Goal: Task Accomplishment & Management: Manage account settings

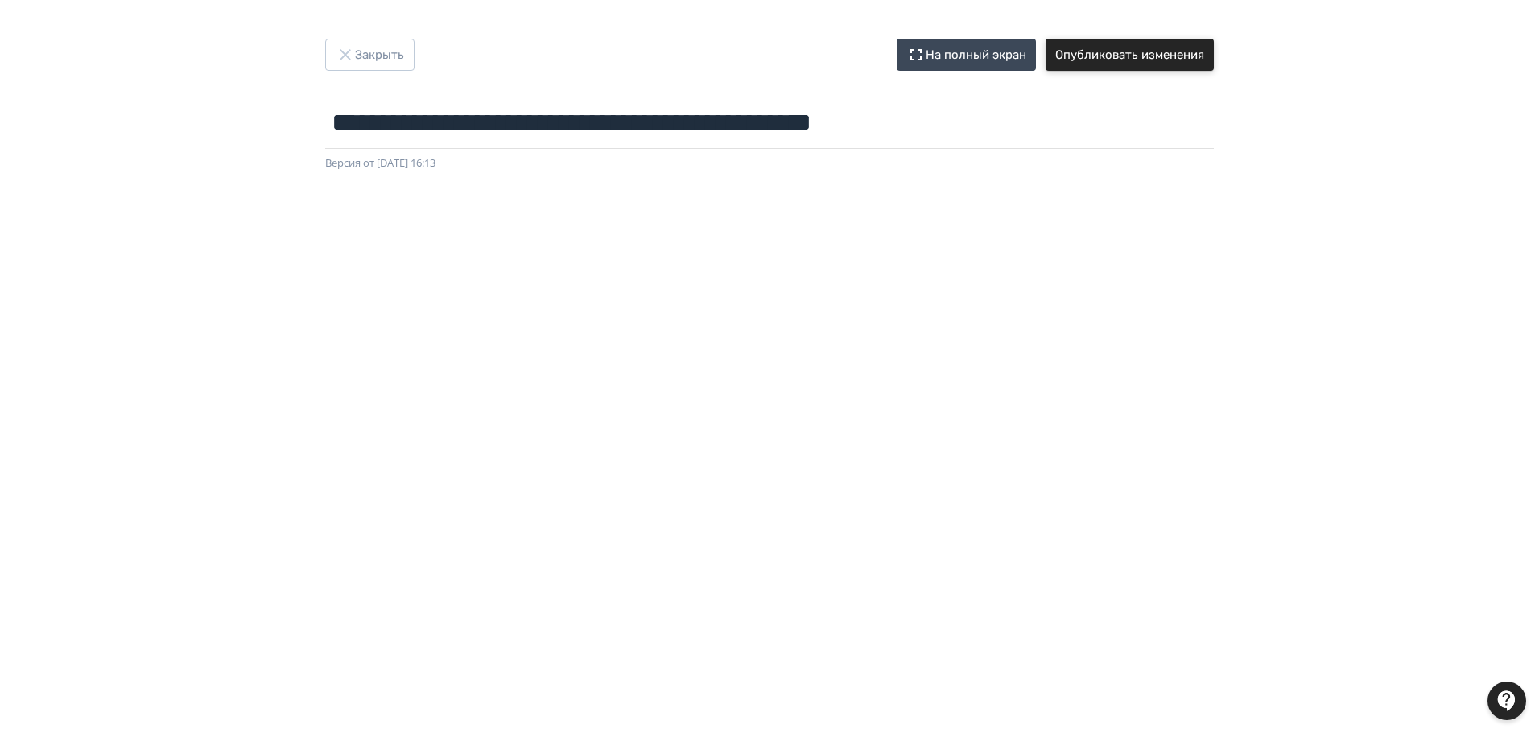
click at [1156, 62] on button "Опубликовать изменения" at bounding box center [1130, 55] width 168 height 32
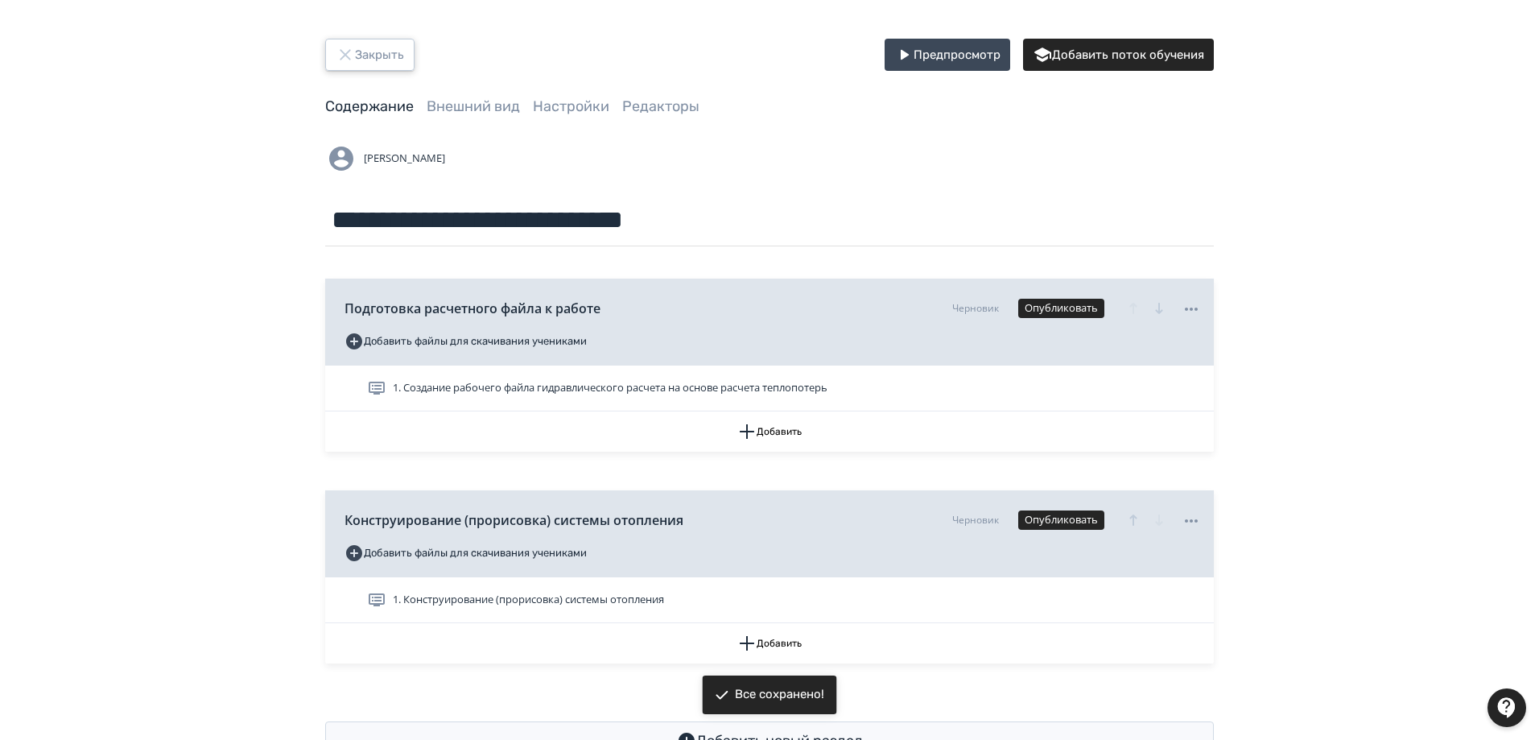
click at [394, 64] on button "Закрыть" at bounding box center [369, 55] width 89 height 32
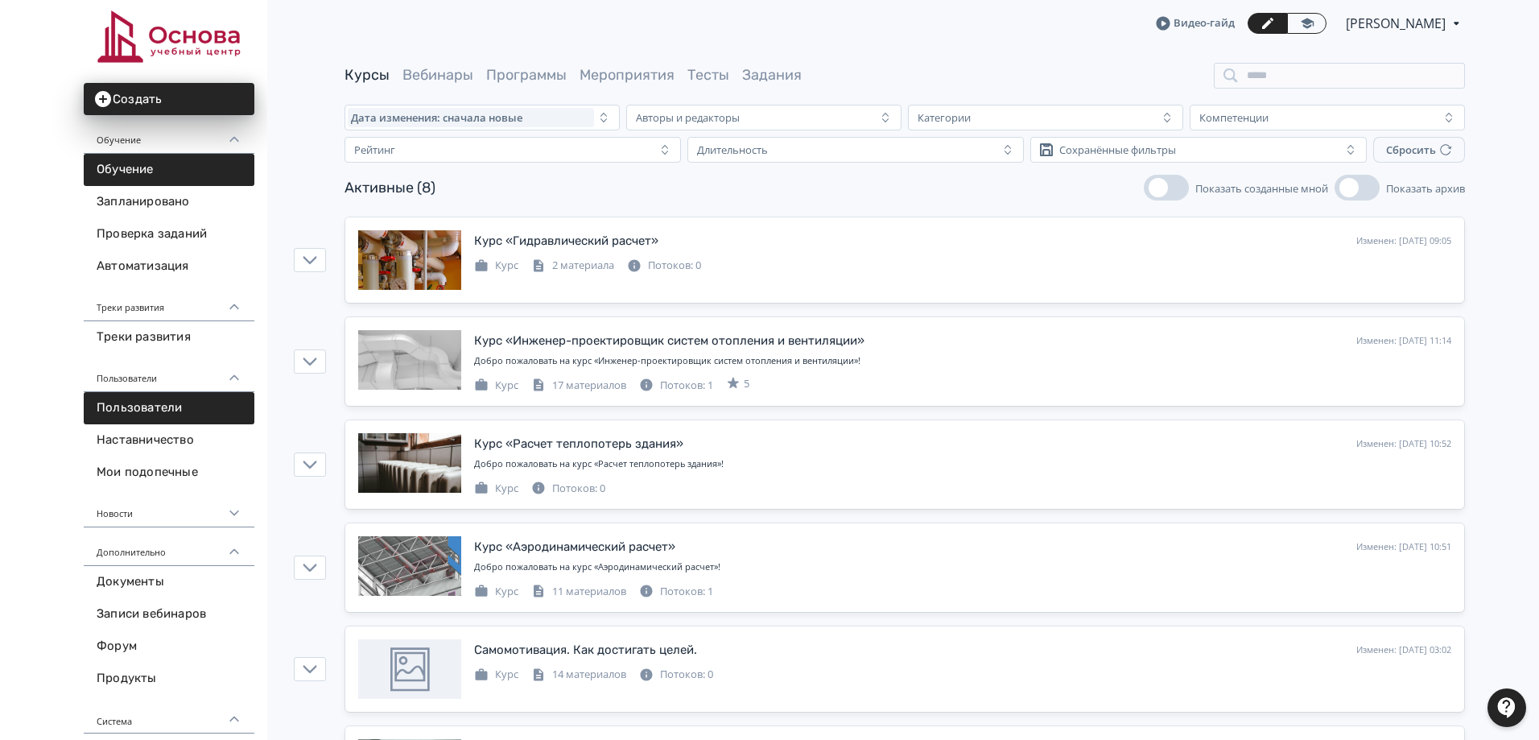
click at [158, 412] on link "Пользователи" at bounding box center [169, 408] width 171 height 32
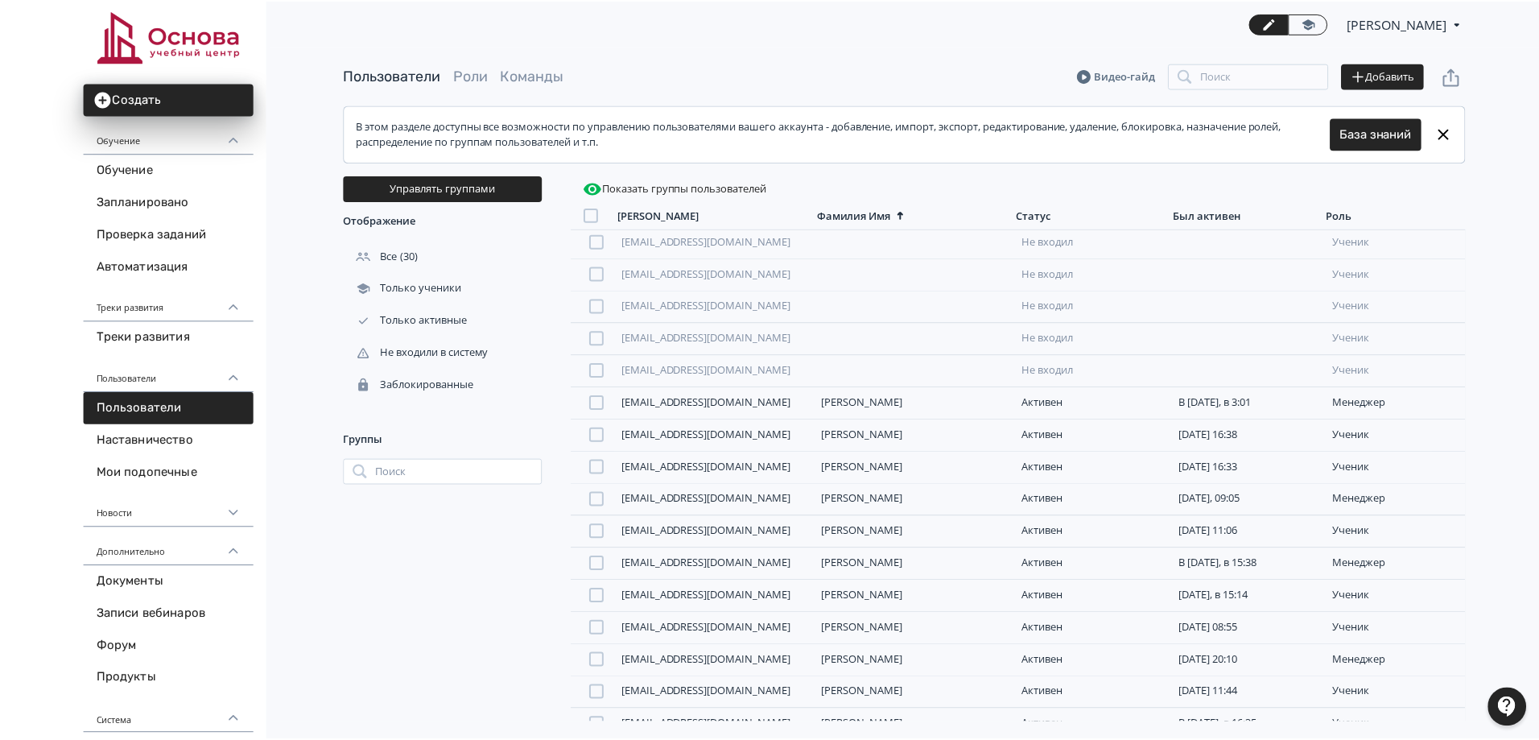
scroll to position [151, 0]
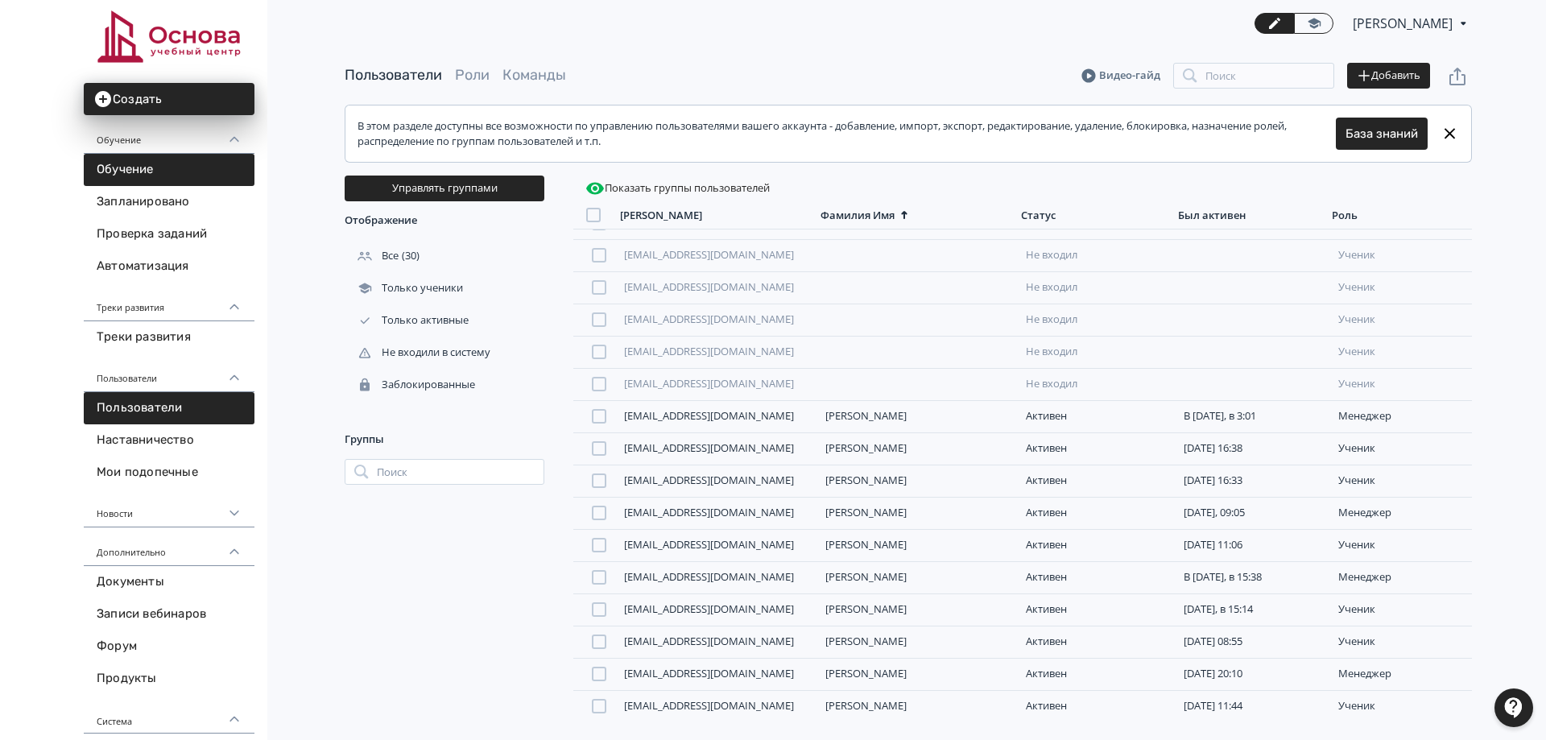
click at [128, 163] on link "Обучение" at bounding box center [169, 170] width 171 height 32
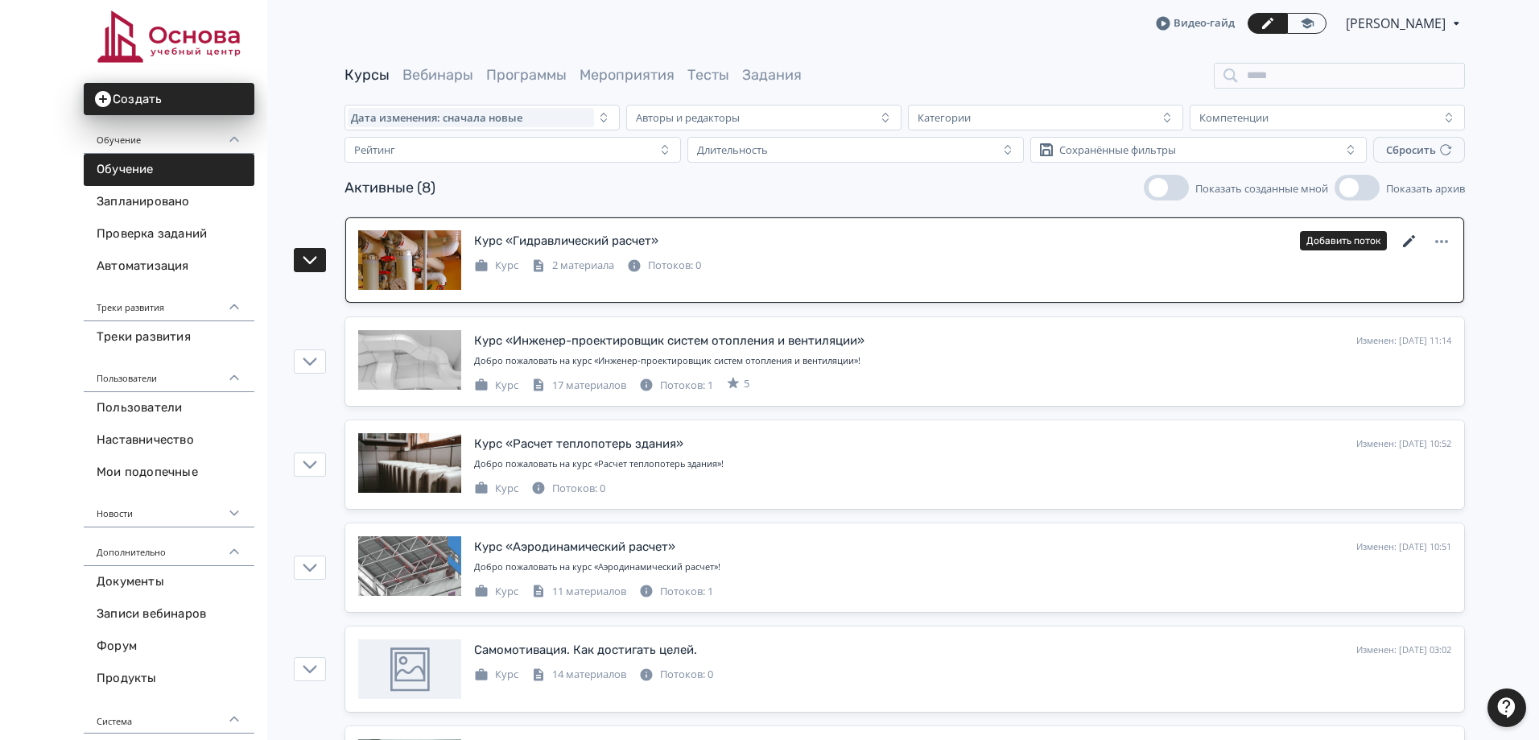
click at [1404, 234] on icon at bounding box center [1409, 241] width 19 height 19
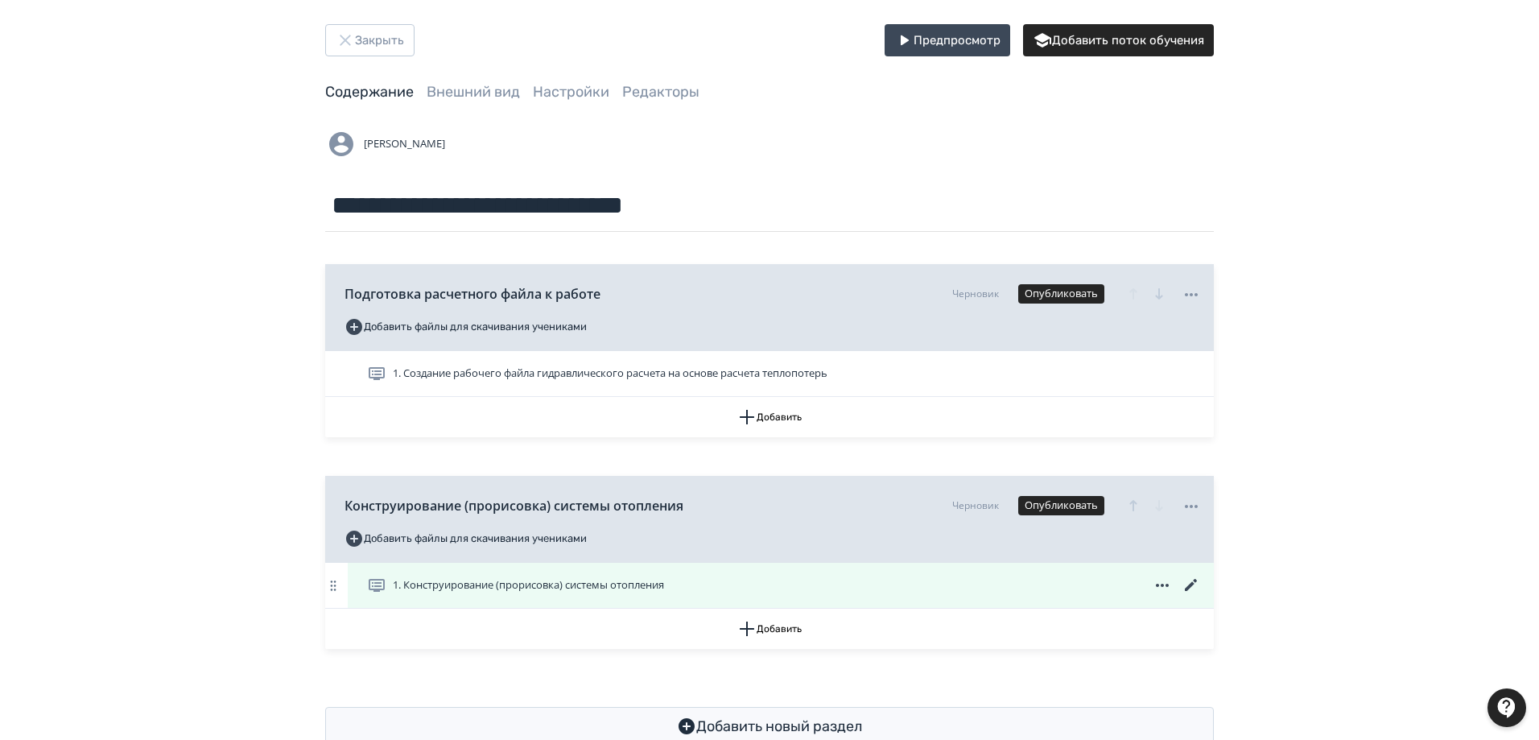
scroll to position [59, 0]
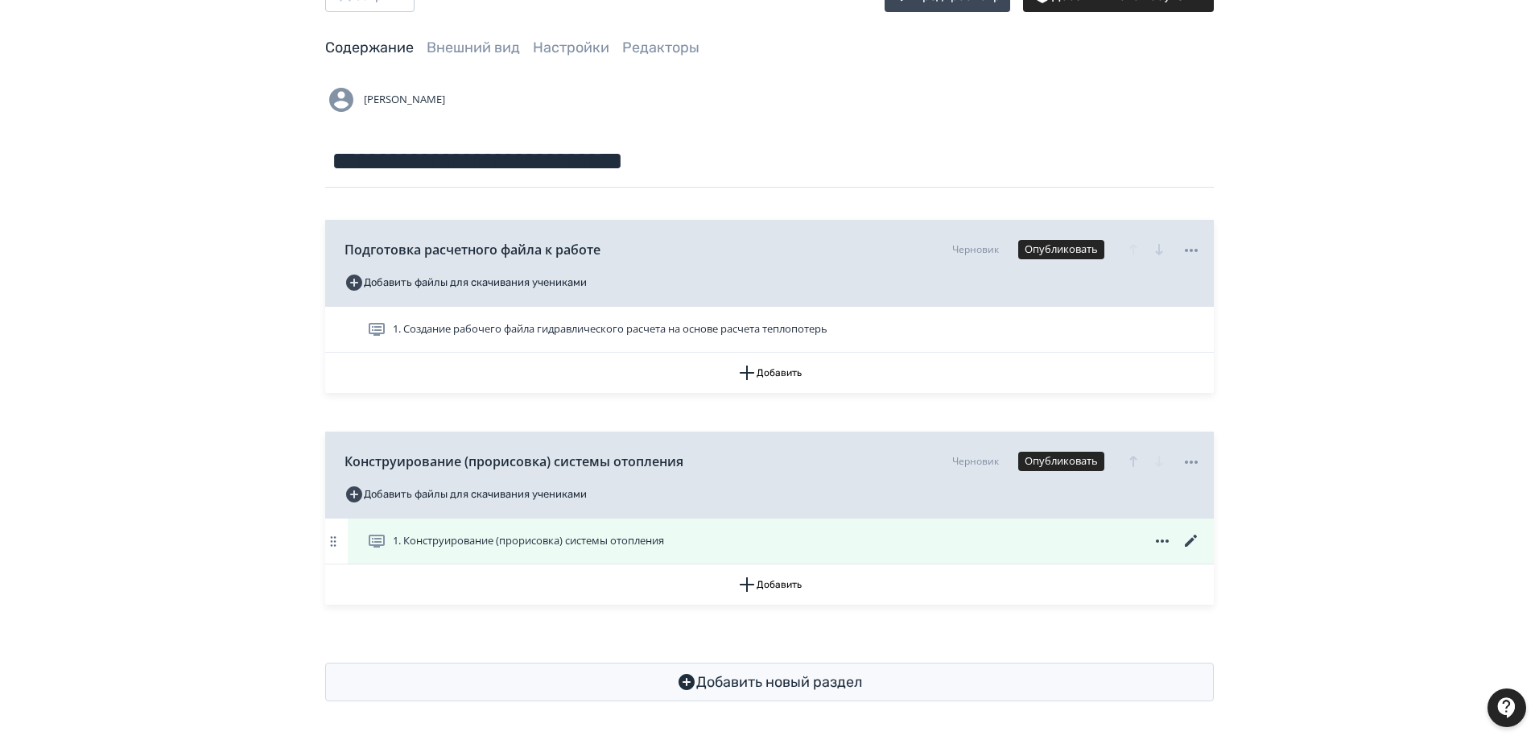
click at [1189, 546] on icon at bounding box center [1191, 540] width 19 height 19
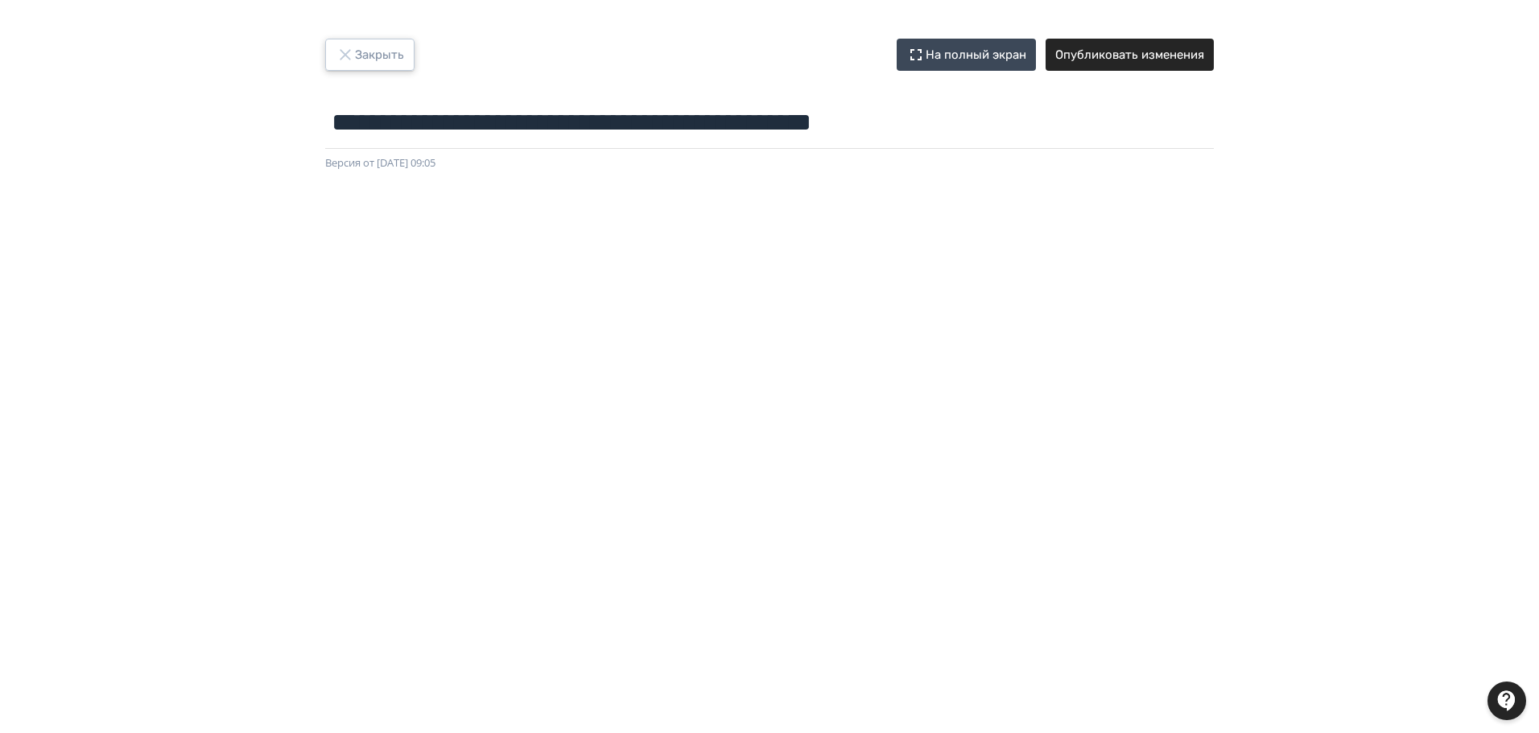
click at [376, 58] on button "Закрыть" at bounding box center [369, 55] width 89 height 32
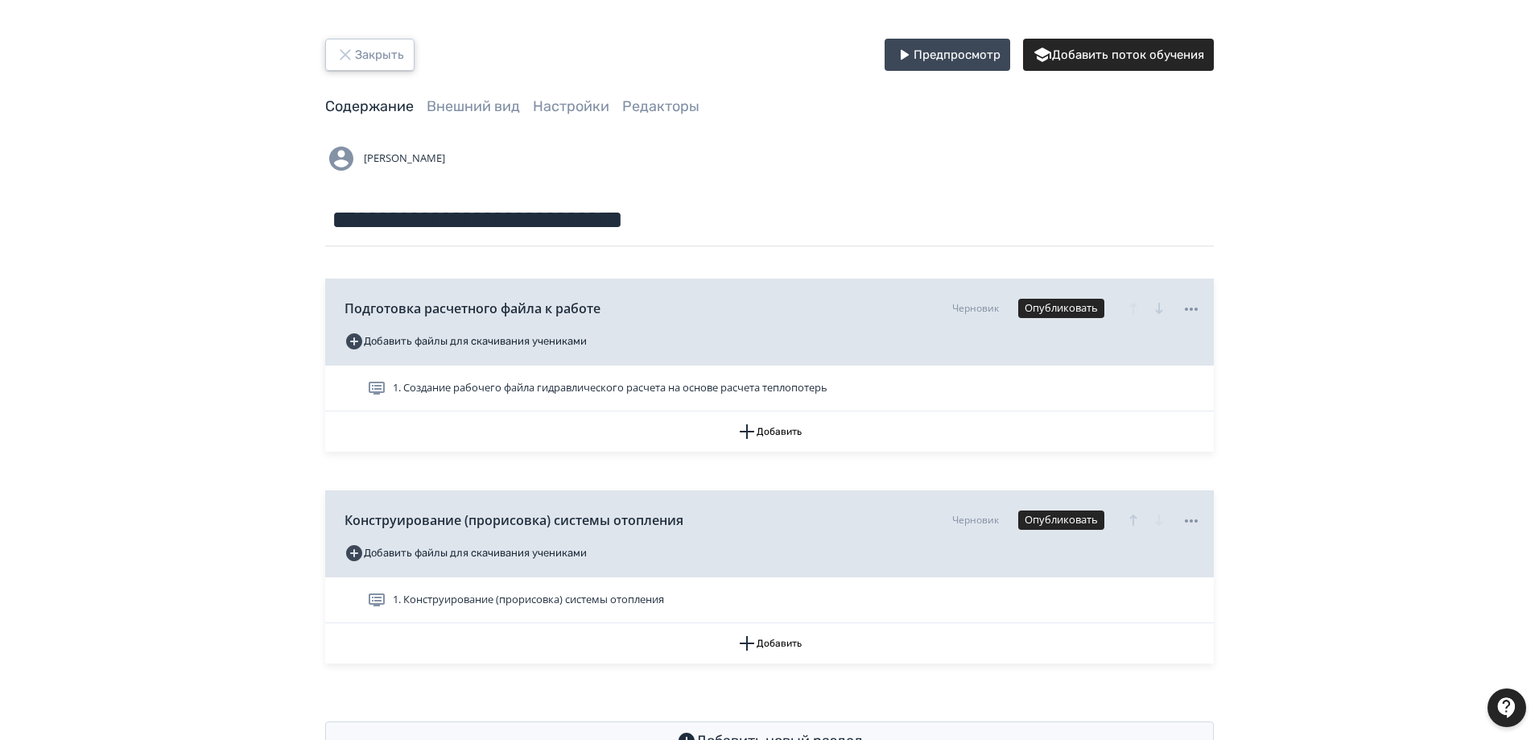
click at [388, 60] on button "Закрыть" at bounding box center [369, 55] width 89 height 32
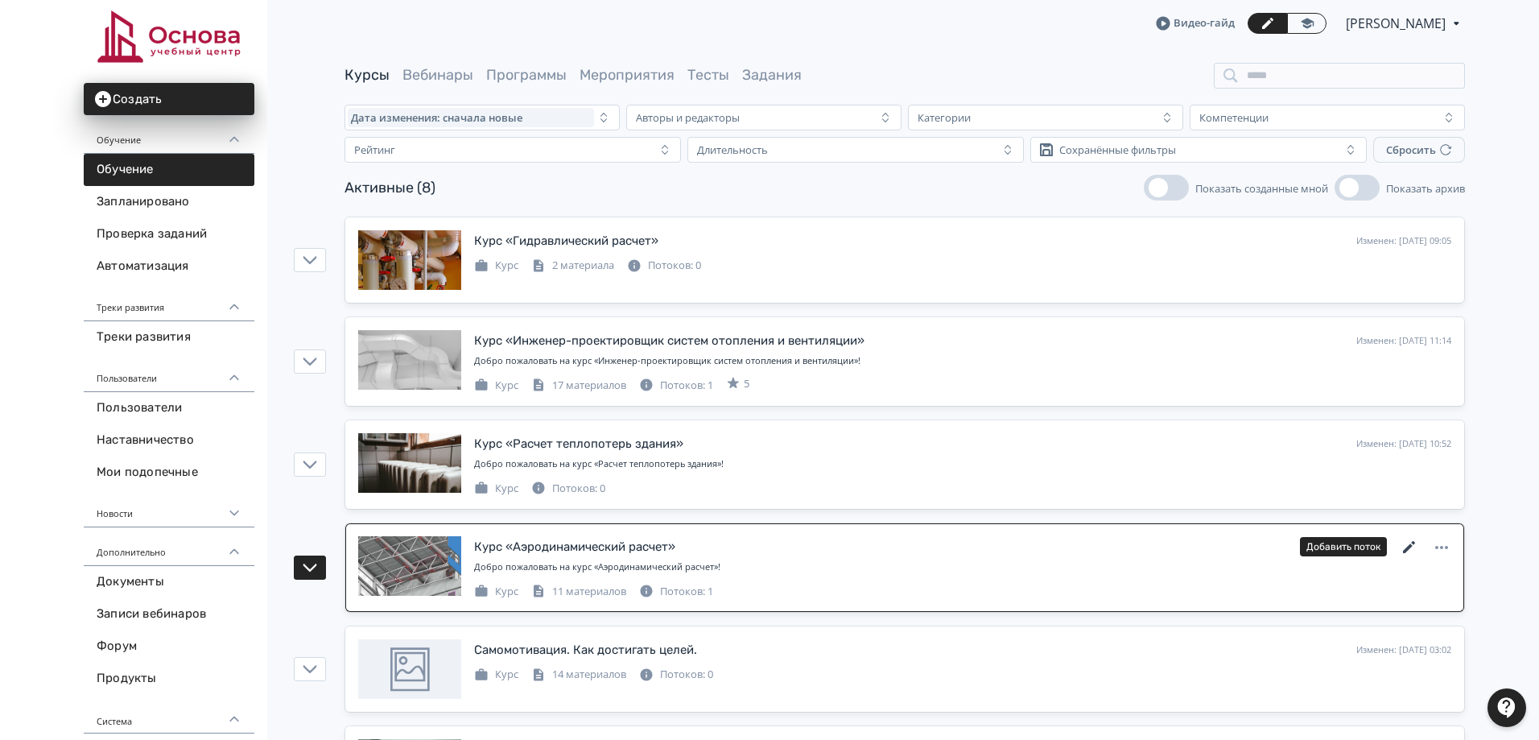
click at [1406, 545] on icon at bounding box center [1409, 547] width 19 height 19
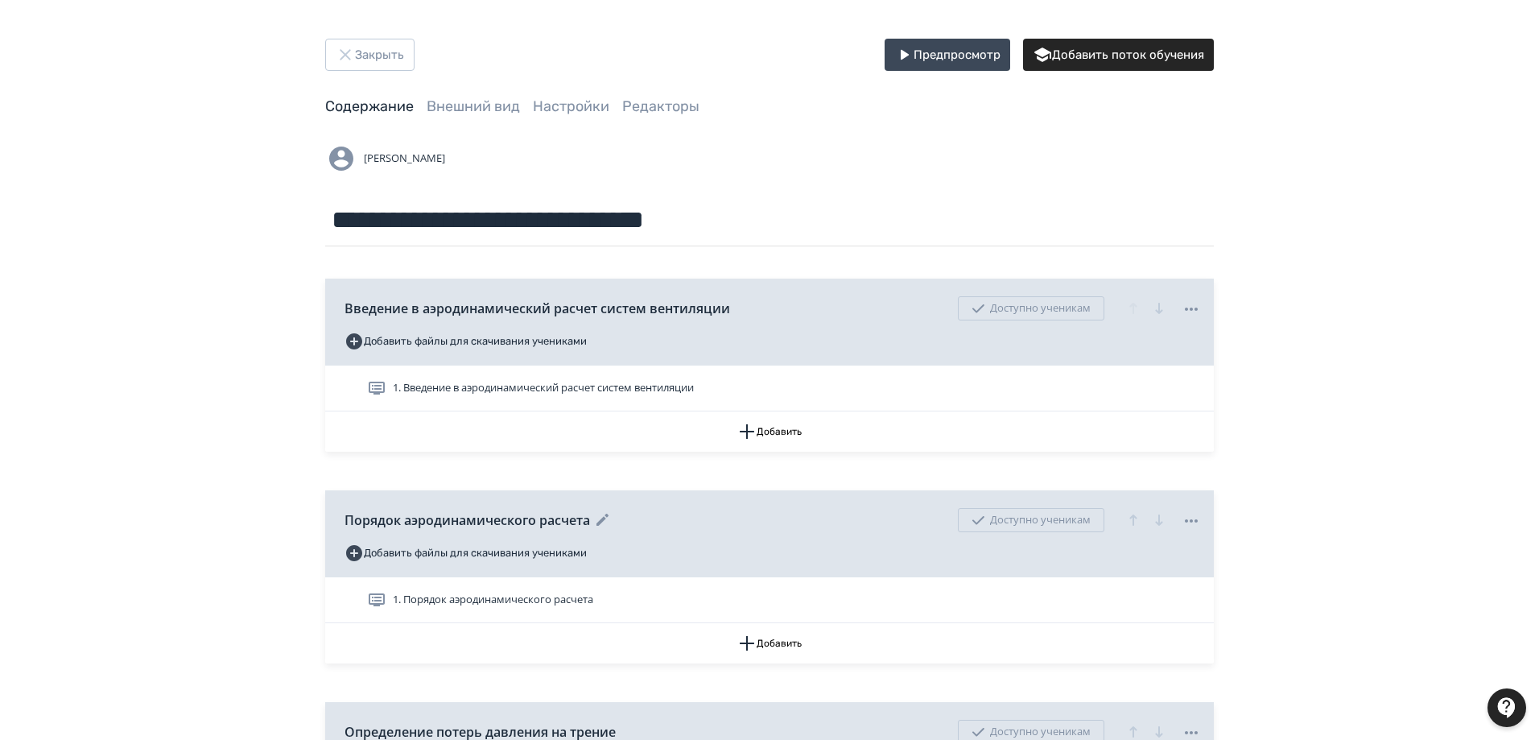
click at [511, 515] on span "Порядок аэродинамического расчета" at bounding box center [468, 519] width 246 height 19
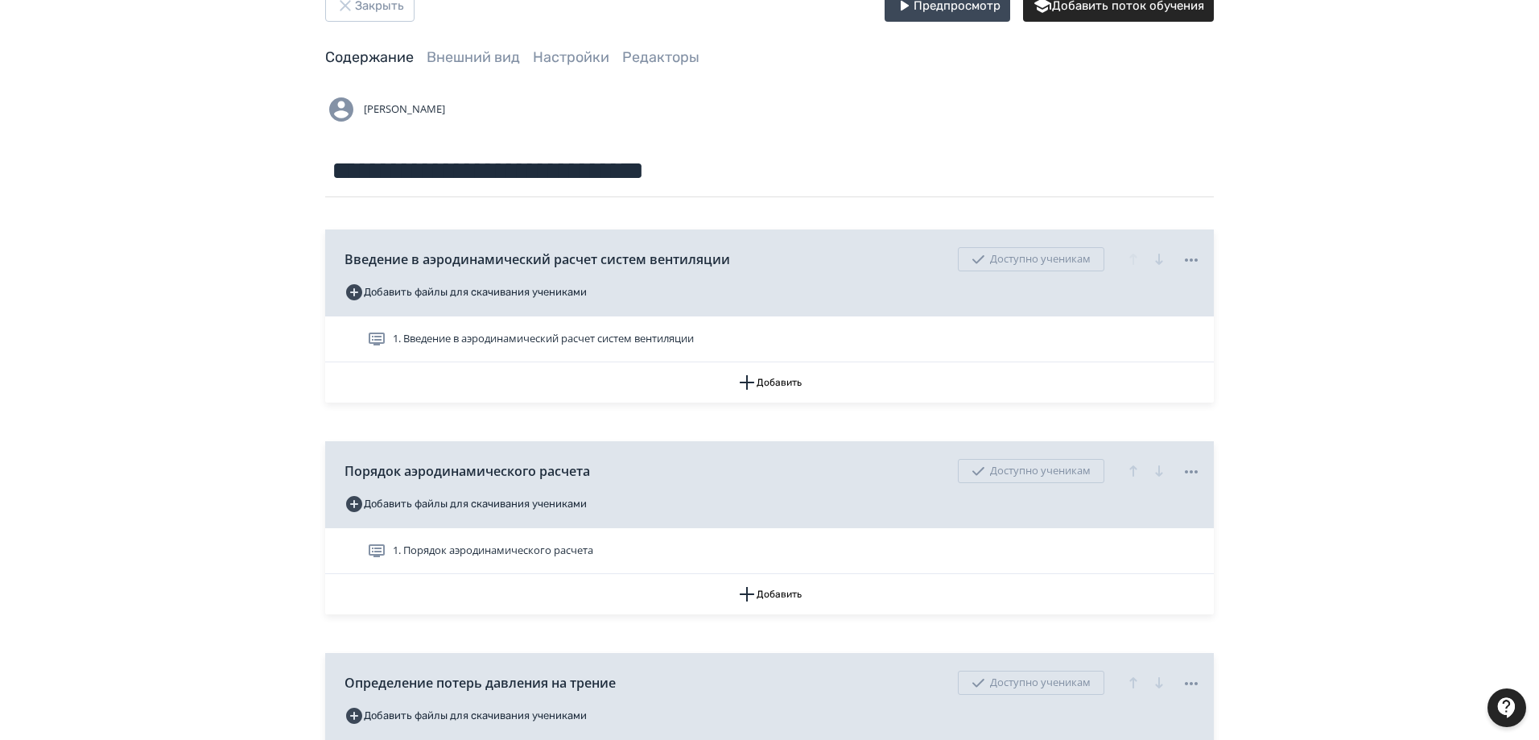
scroll to position [322, 0]
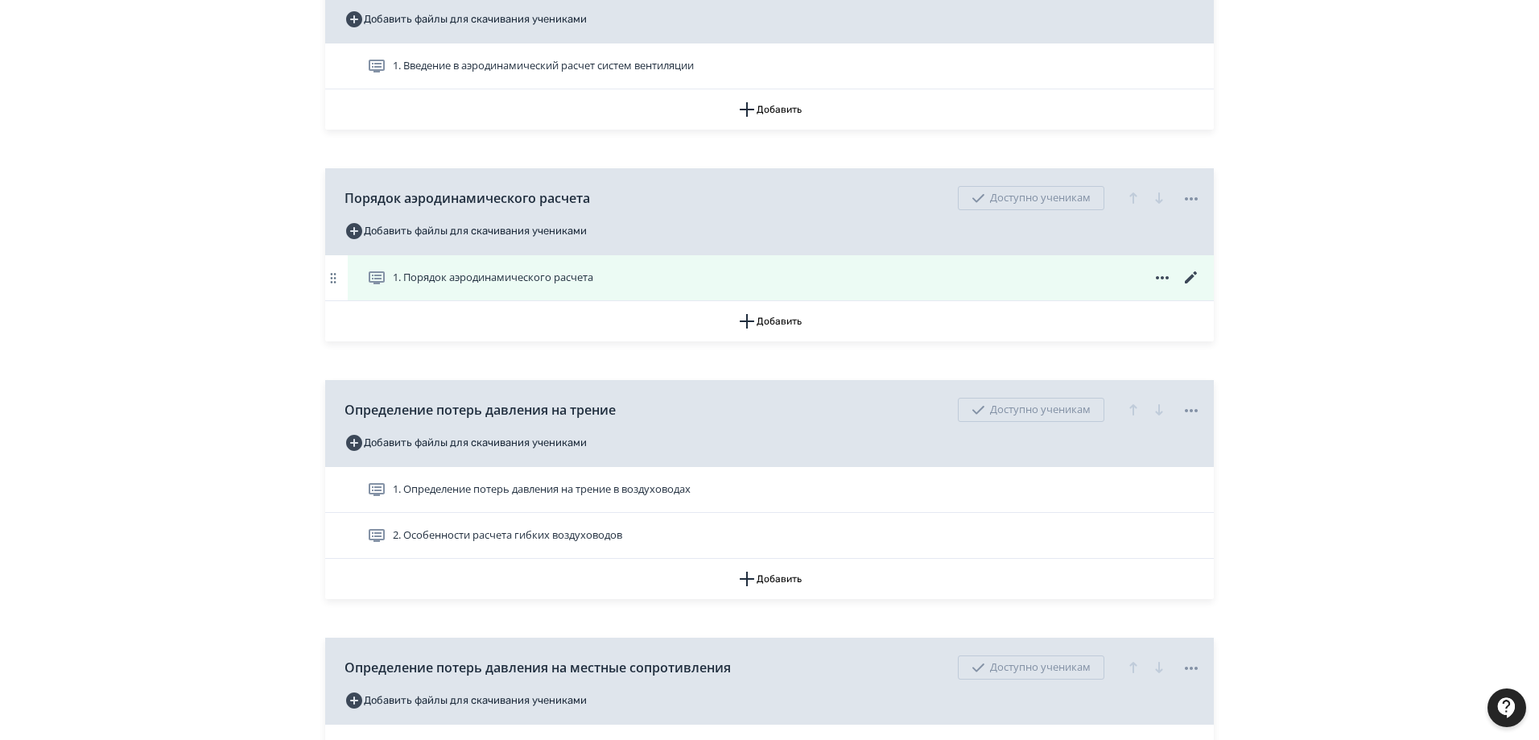
click at [1187, 277] on icon at bounding box center [1191, 277] width 19 height 19
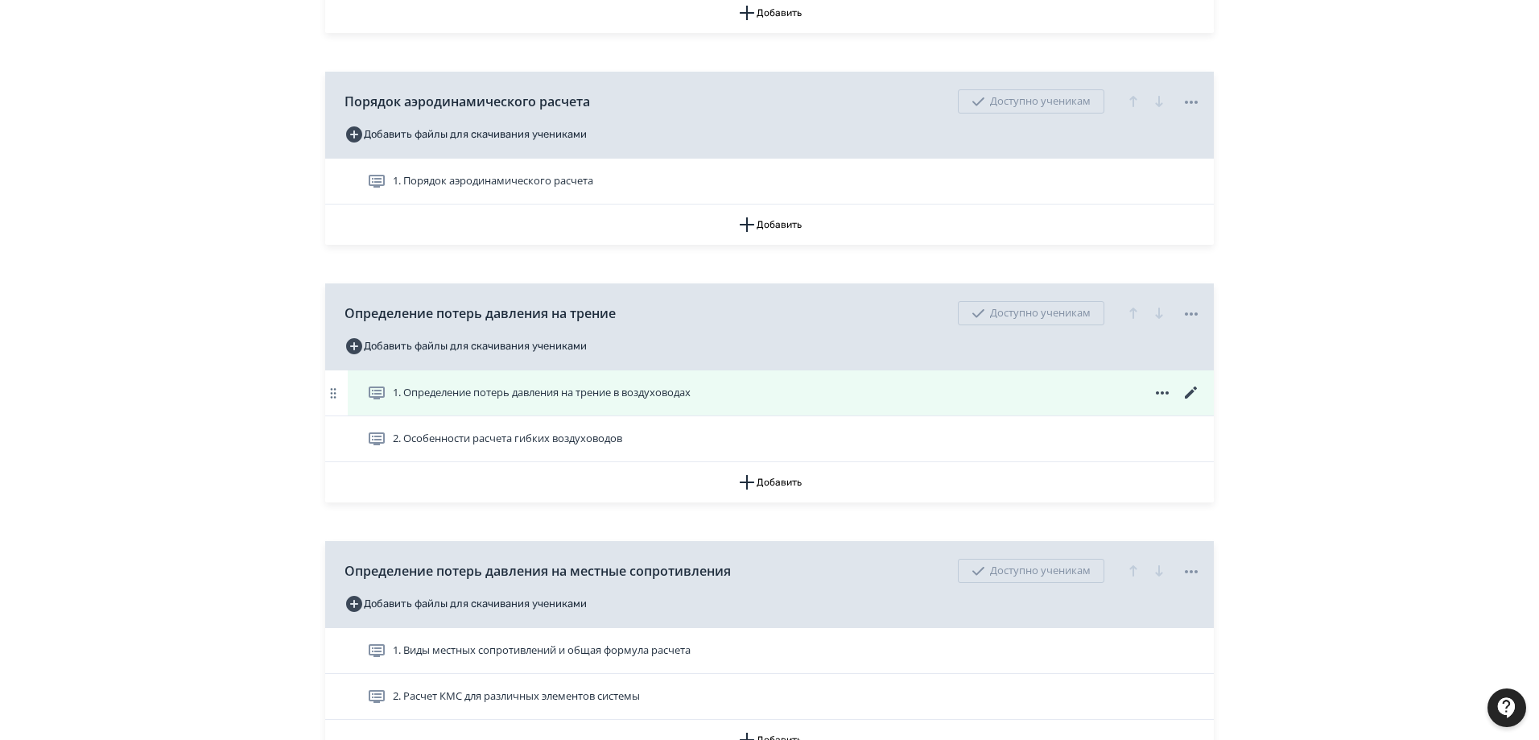
scroll to position [483, 0]
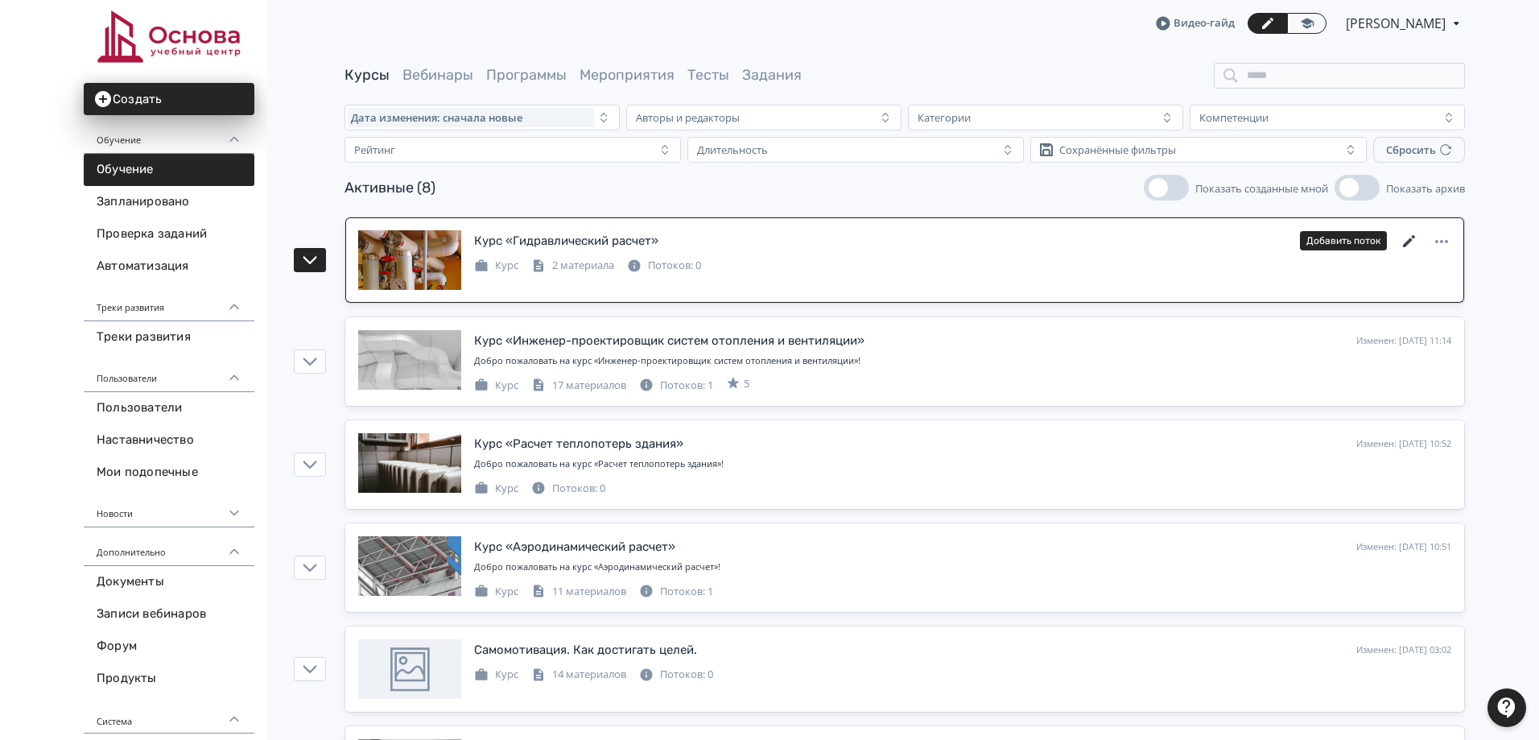
click at [1404, 238] on icon at bounding box center [1409, 241] width 19 height 19
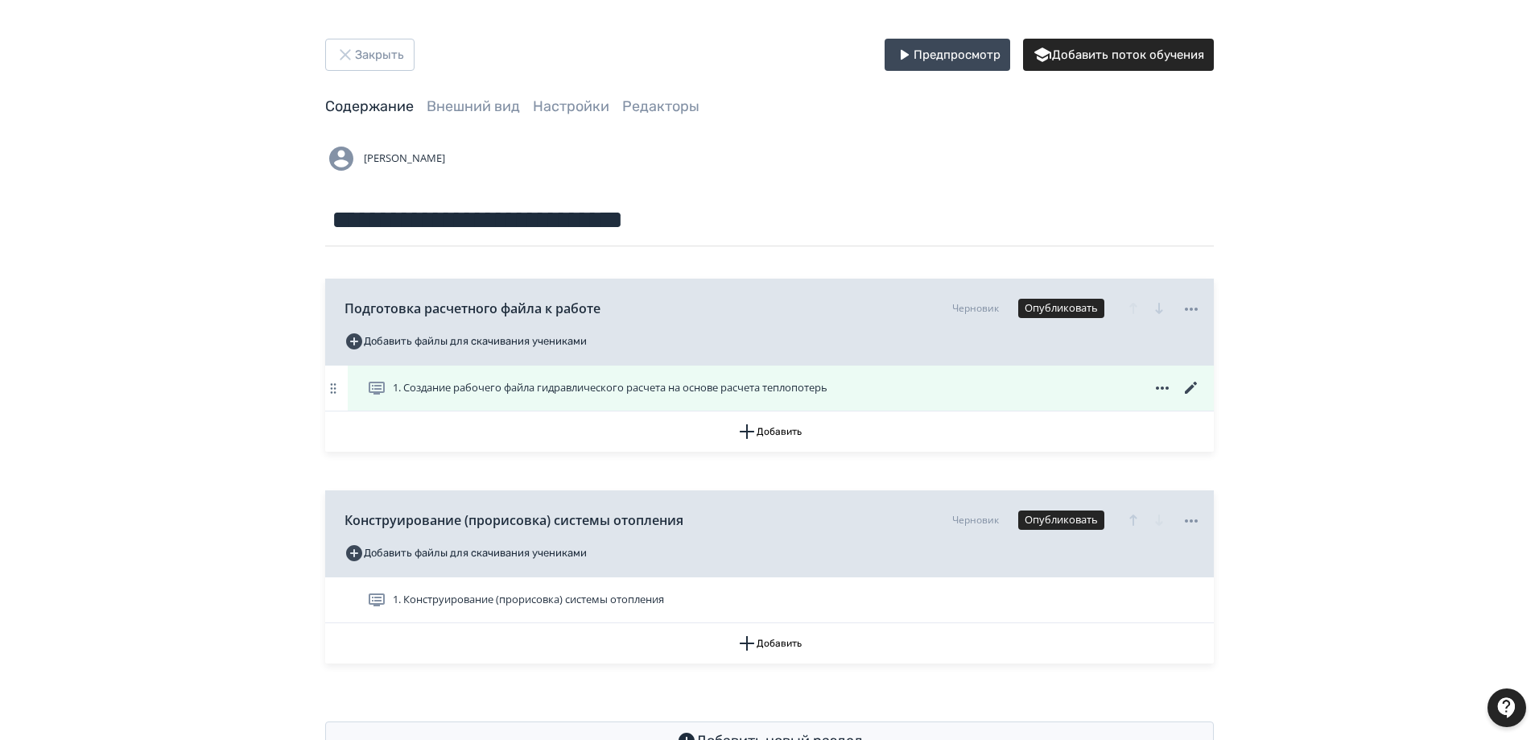
click at [523, 390] on span "1. Создание рабочего файла гидравлического расчета на основе расчета теплопотерь" at bounding box center [610, 388] width 435 height 16
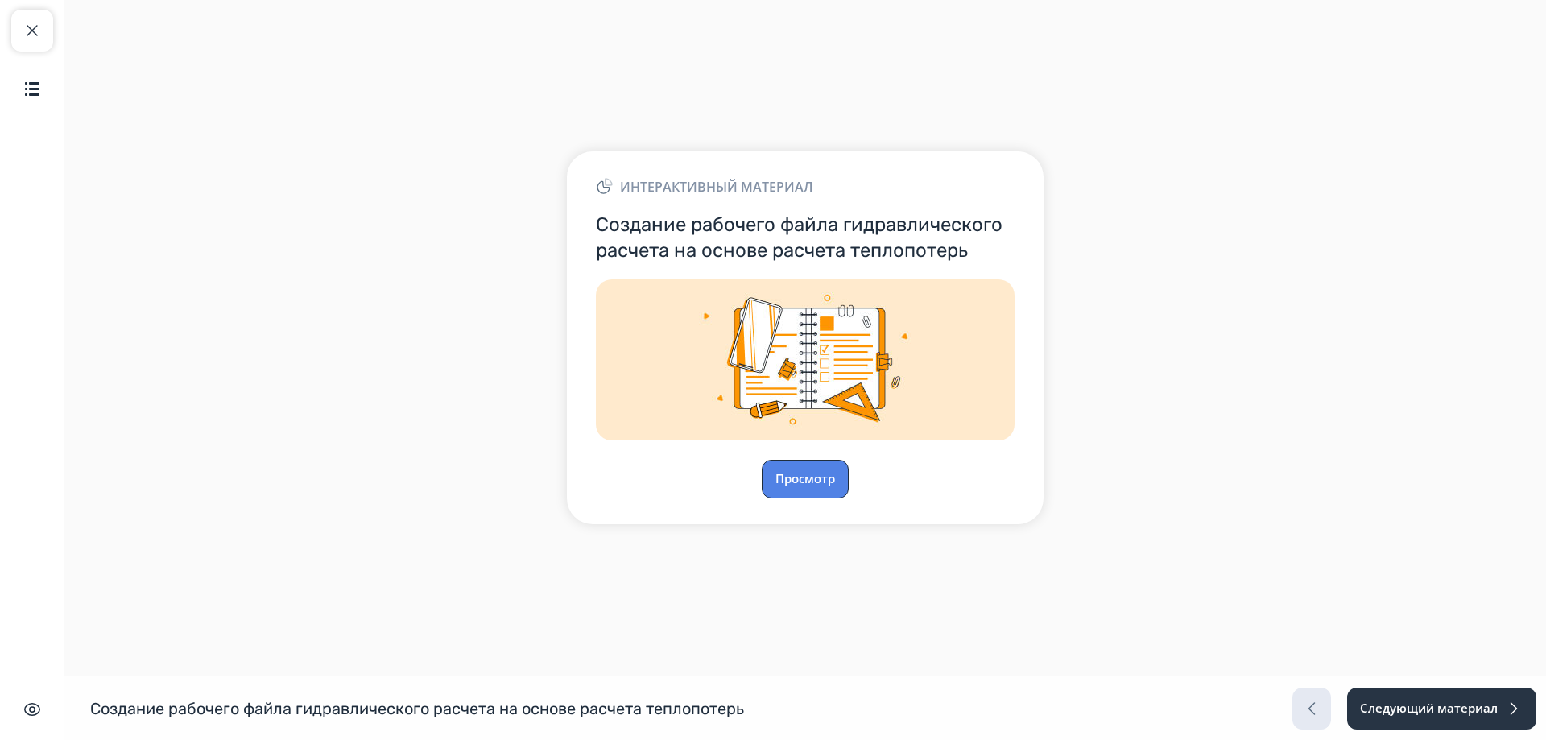
click at [802, 473] on button "Просмотр" at bounding box center [805, 479] width 87 height 39
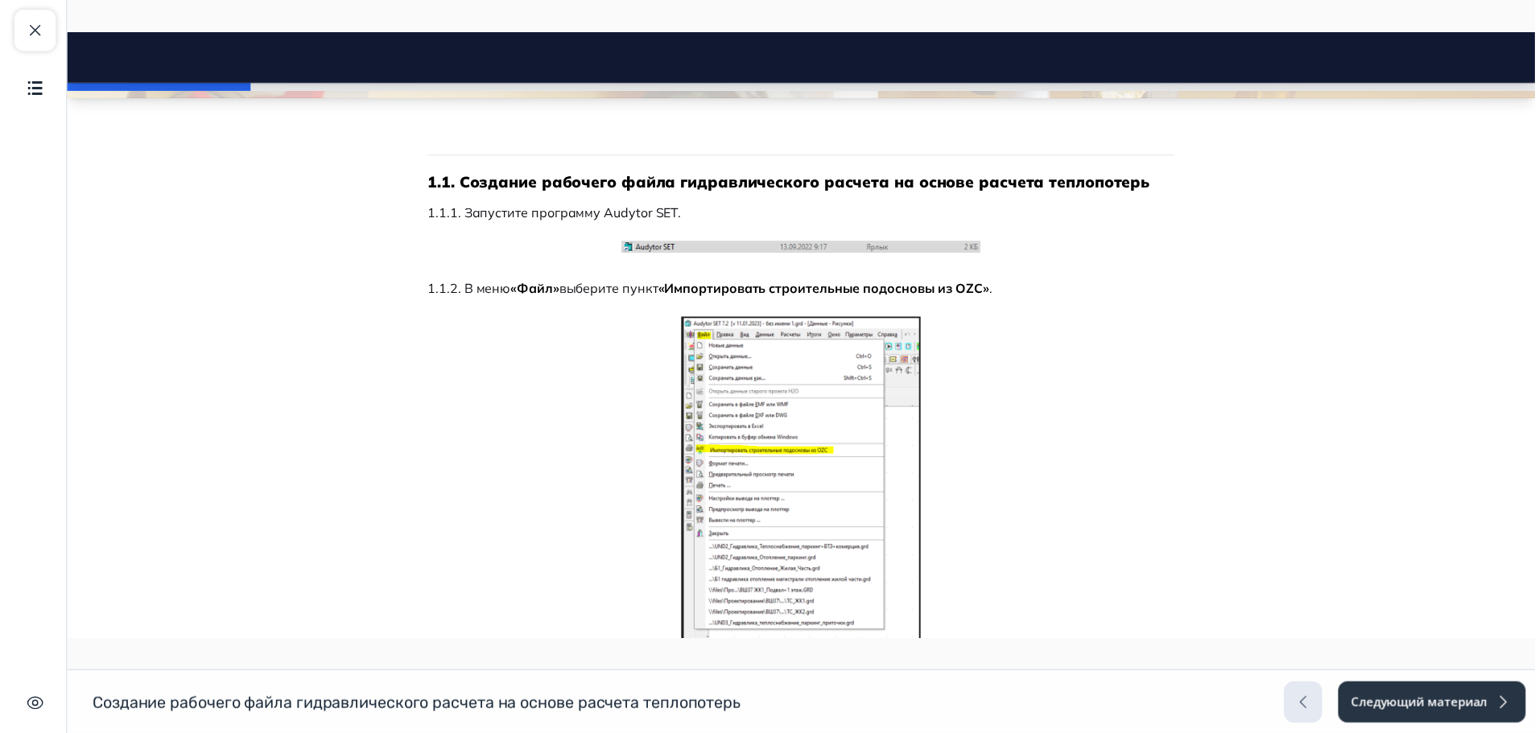
scroll to position [242, 0]
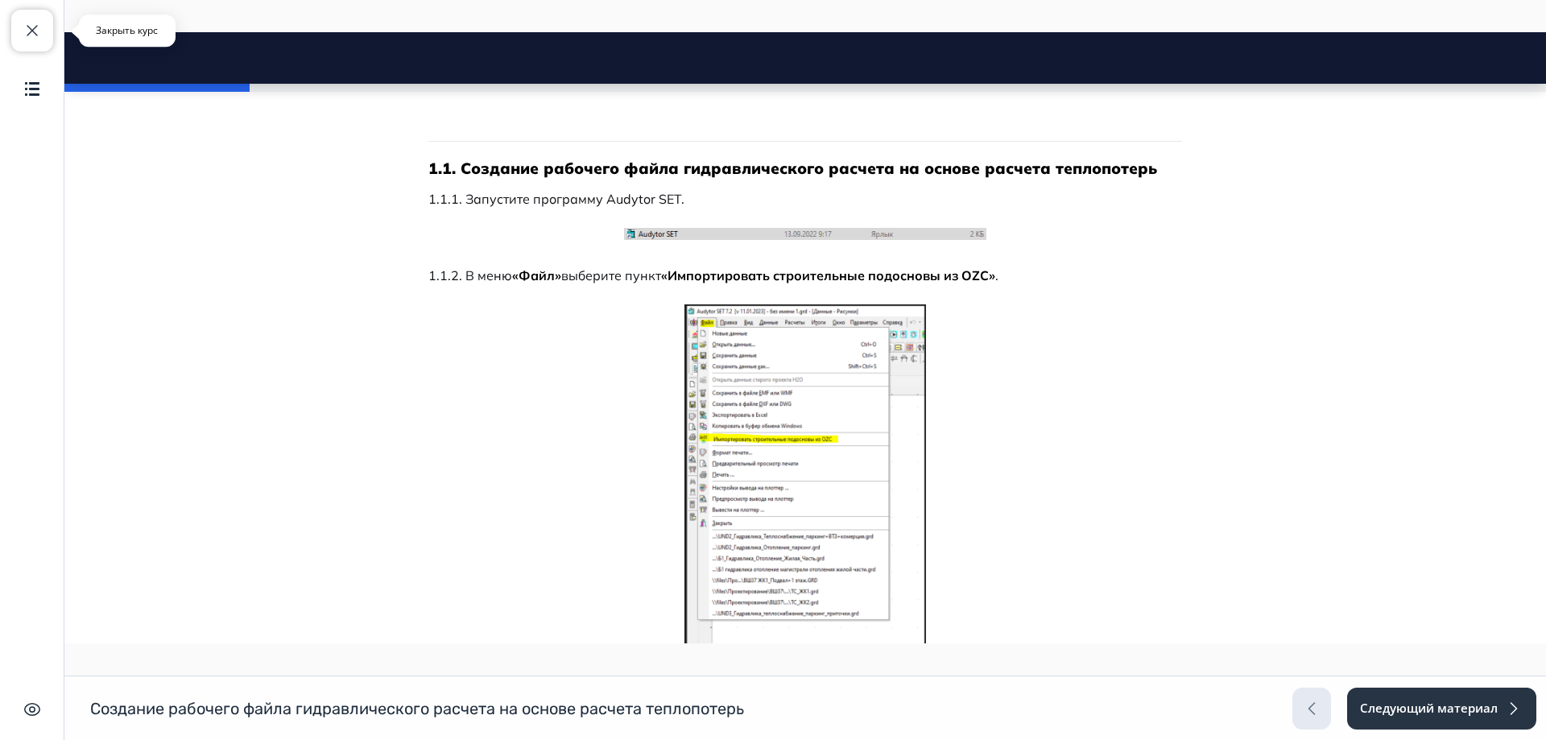
click at [23, 31] on span "button" at bounding box center [32, 30] width 19 height 19
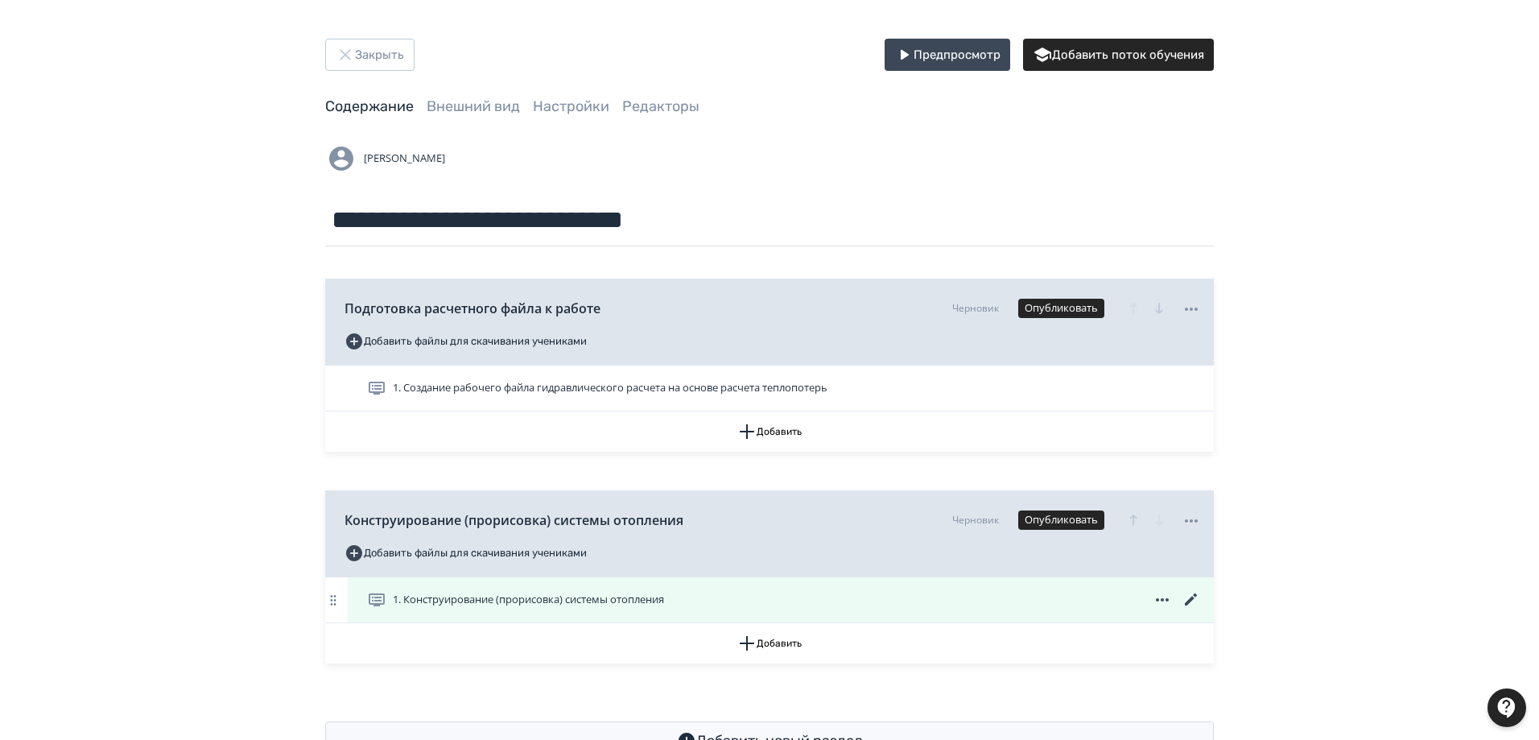
click at [1180, 600] on span at bounding box center [1162, 599] width 77 height 19
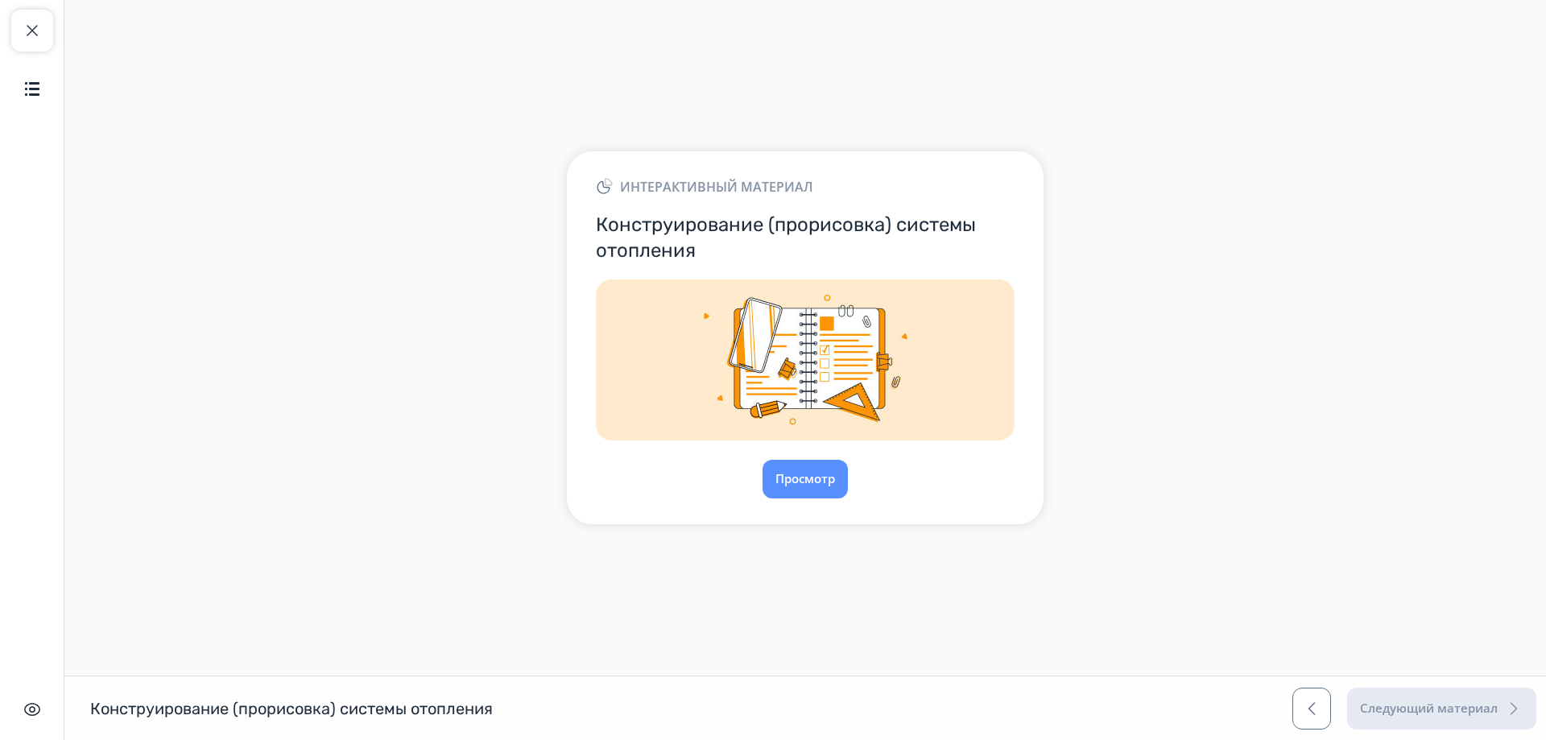
drag, startPoint x: 35, startPoint y: 27, endPoint x: 1034, endPoint y: 351, distance: 1049.5
click at [35, 28] on span "button" at bounding box center [32, 30] width 19 height 19
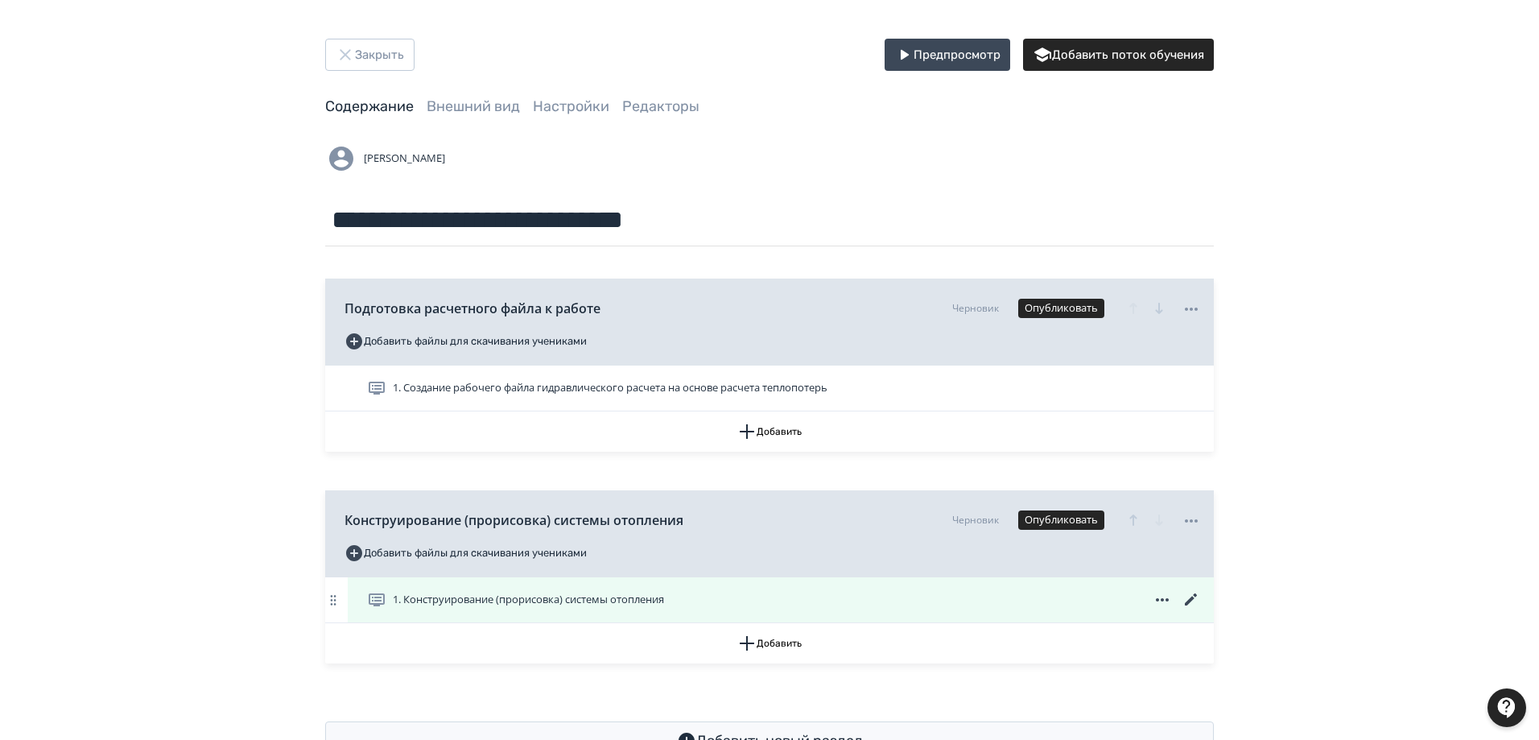
click at [1189, 595] on icon at bounding box center [1191, 599] width 19 height 19
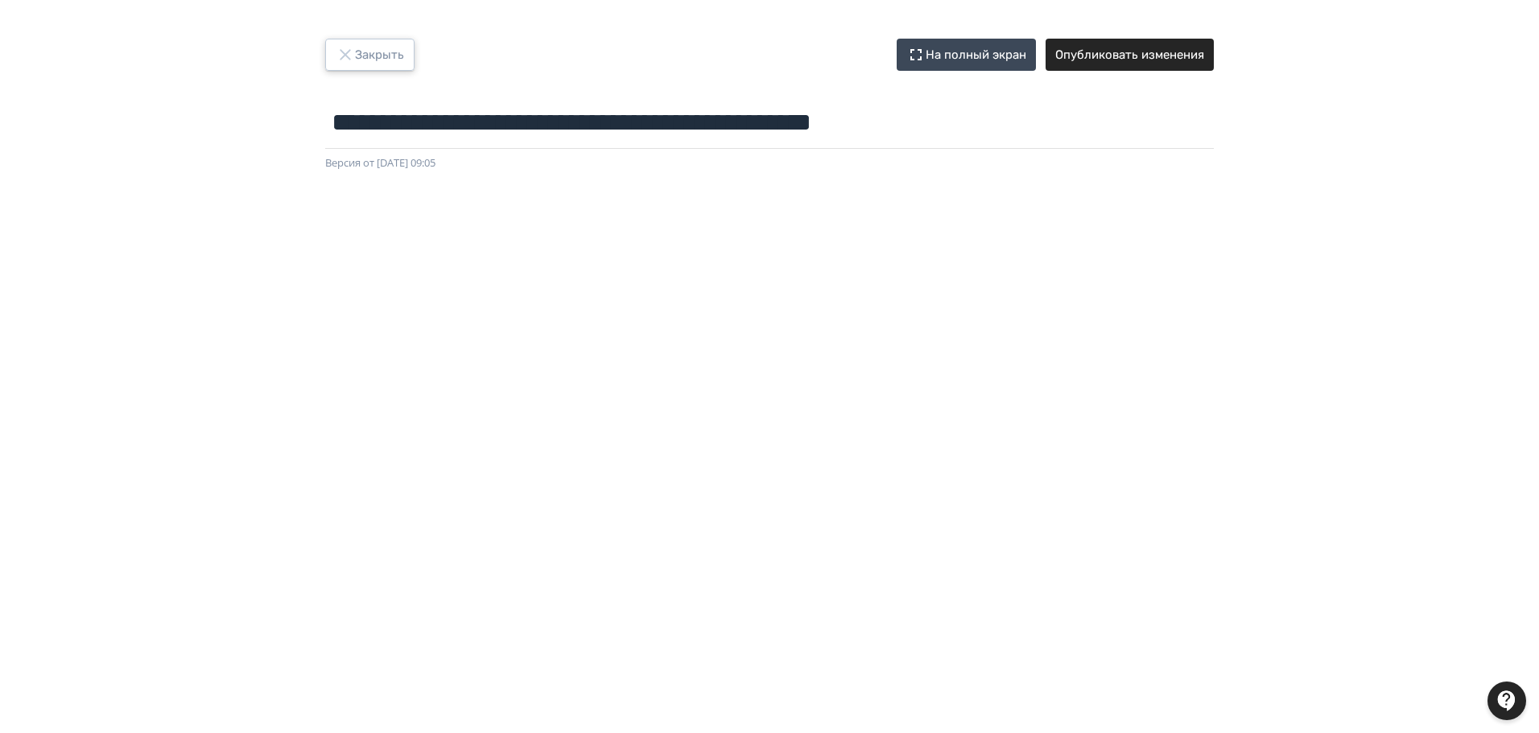
click at [396, 52] on button "Закрыть" at bounding box center [369, 55] width 89 height 32
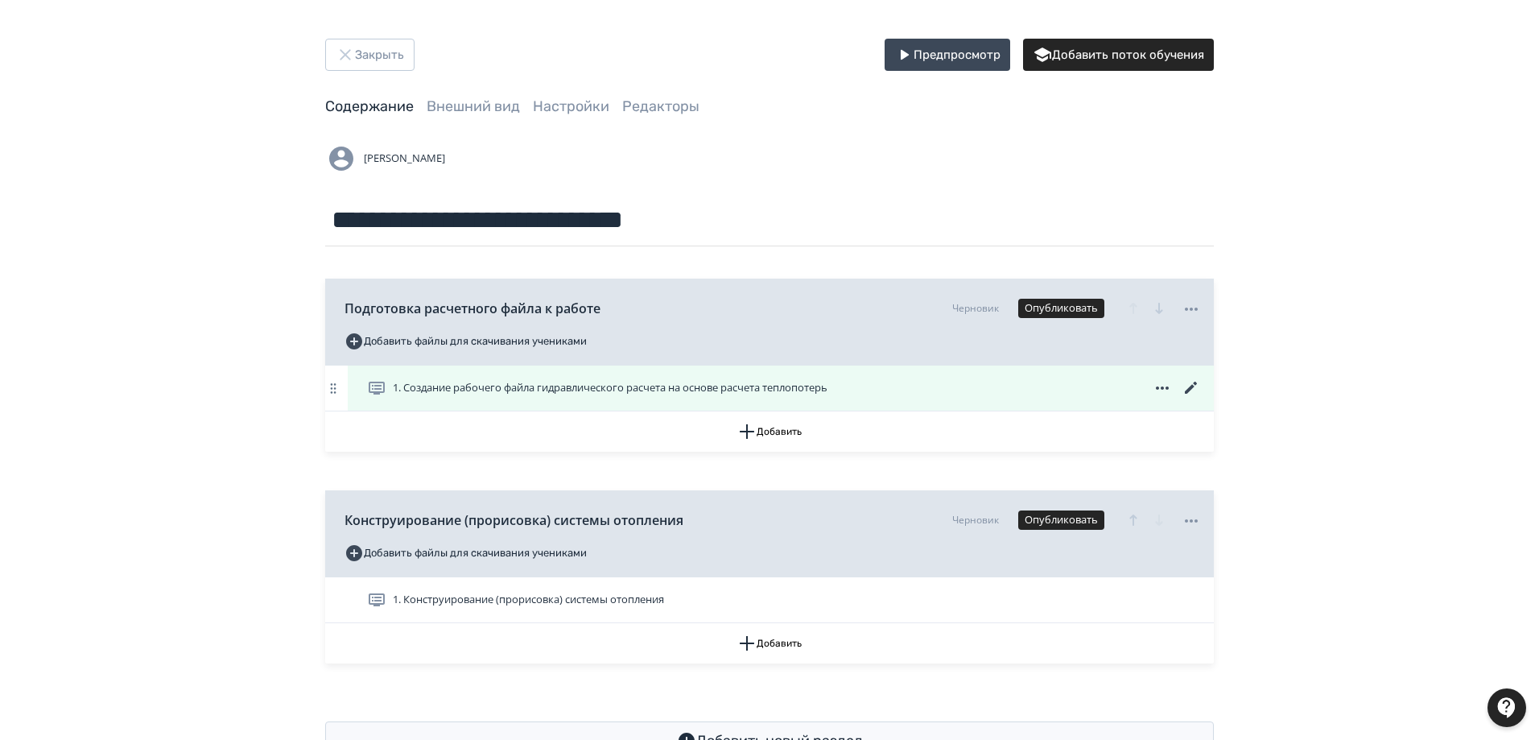
click at [1192, 382] on icon at bounding box center [1191, 387] width 19 height 19
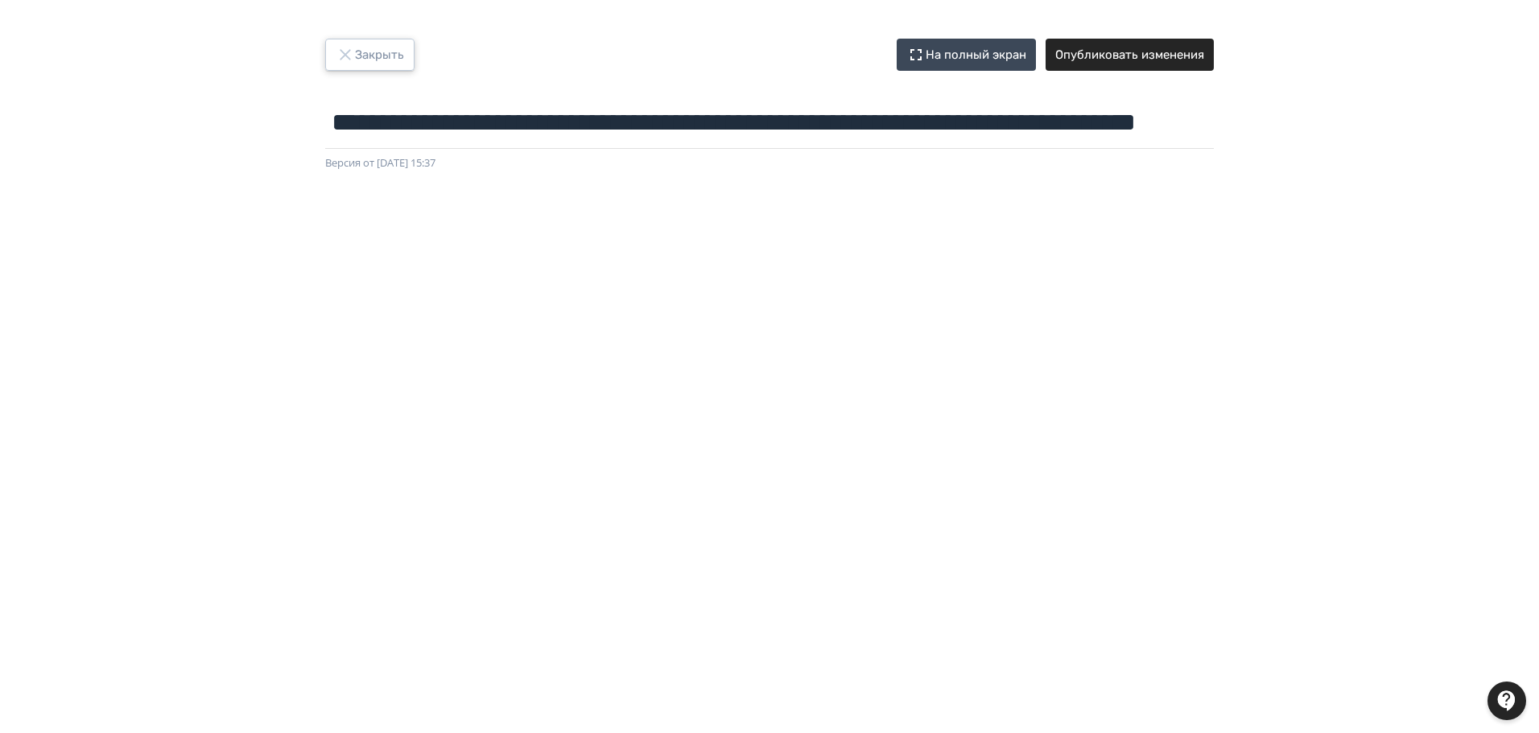
click at [360, 53] on button "Закрыть" at bounding box center [369, 55] width 89 height 32
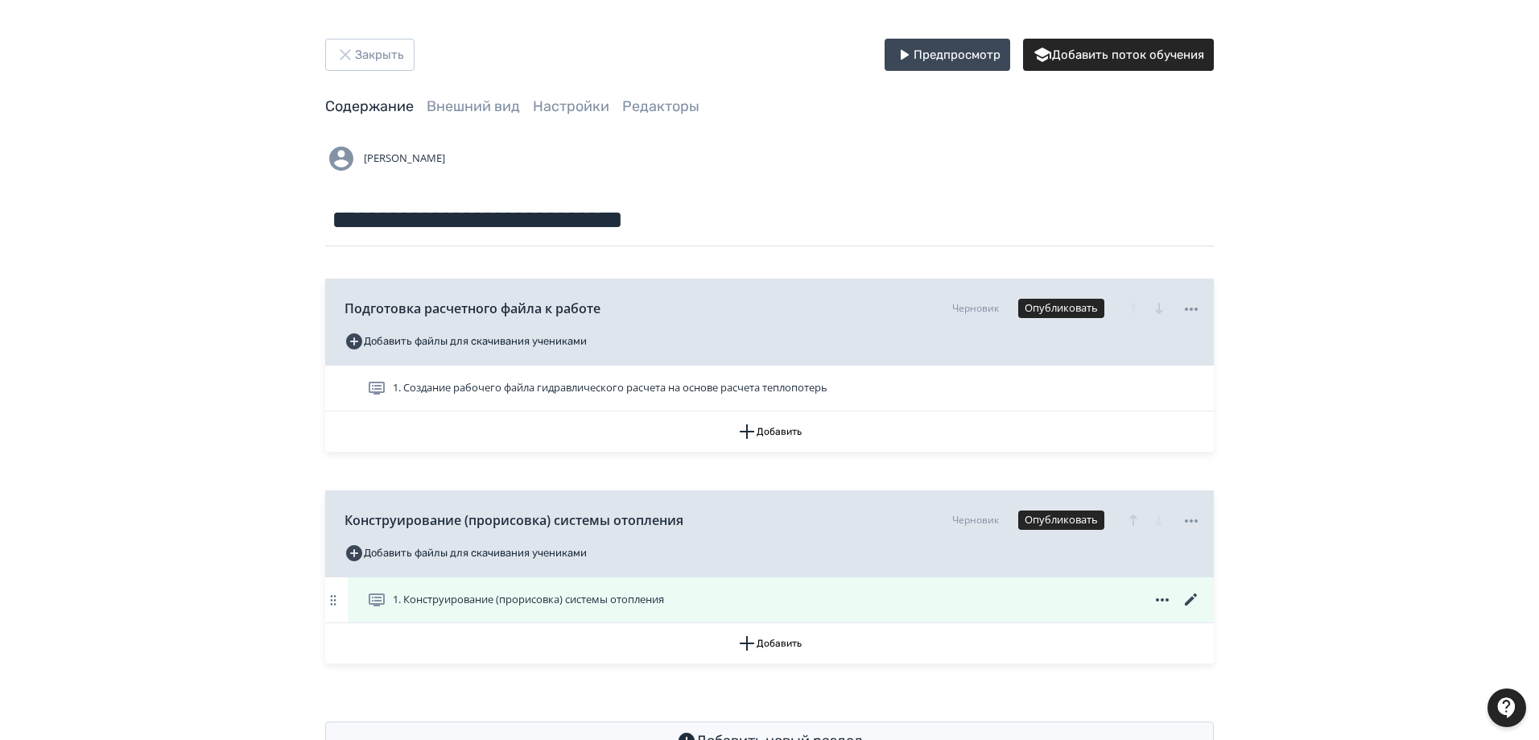
click at [1189, 599] on icon at bounding box center [1191, 599] width 19 height 19
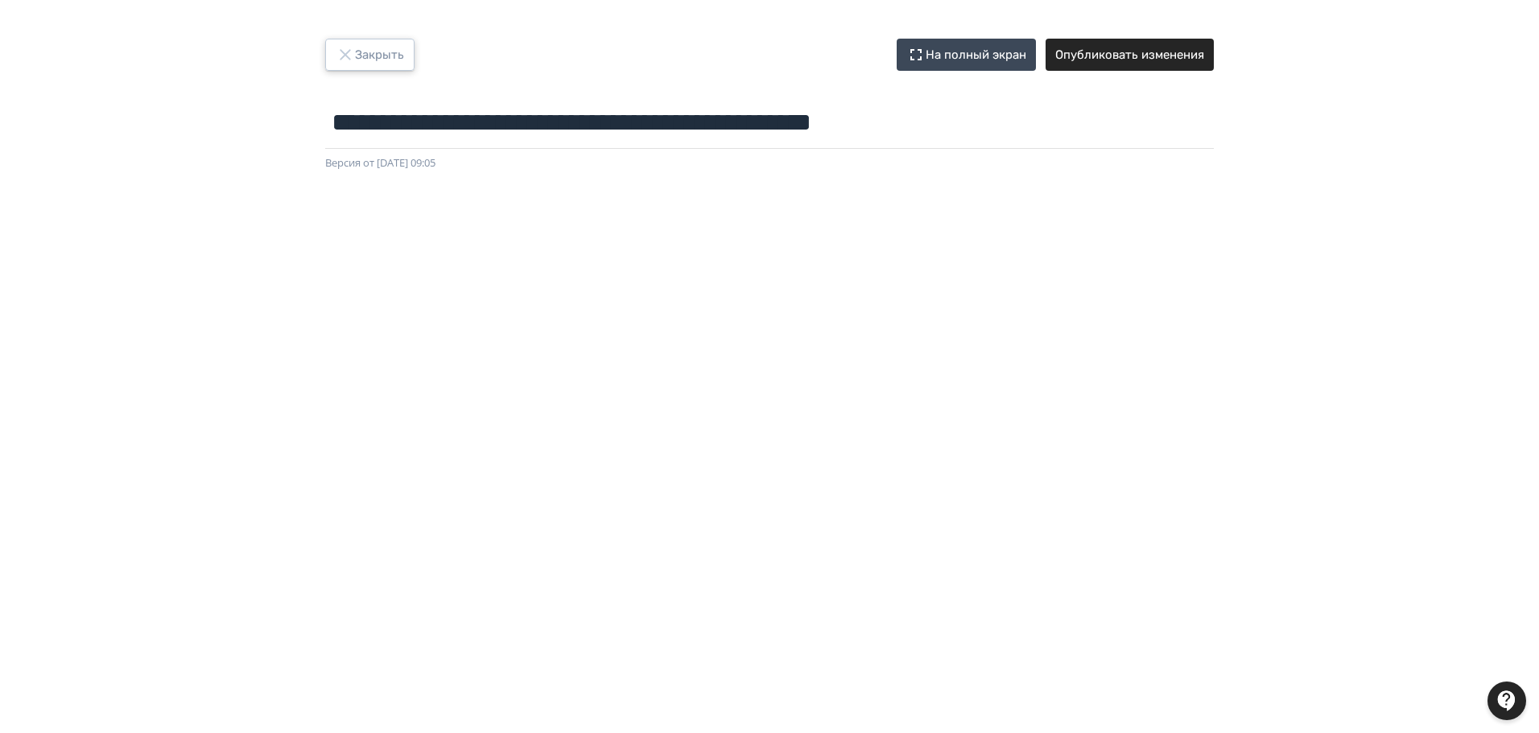
click at [383, 60] on button "Закрыть" at bounding box center [369, 55] width 89 height 32
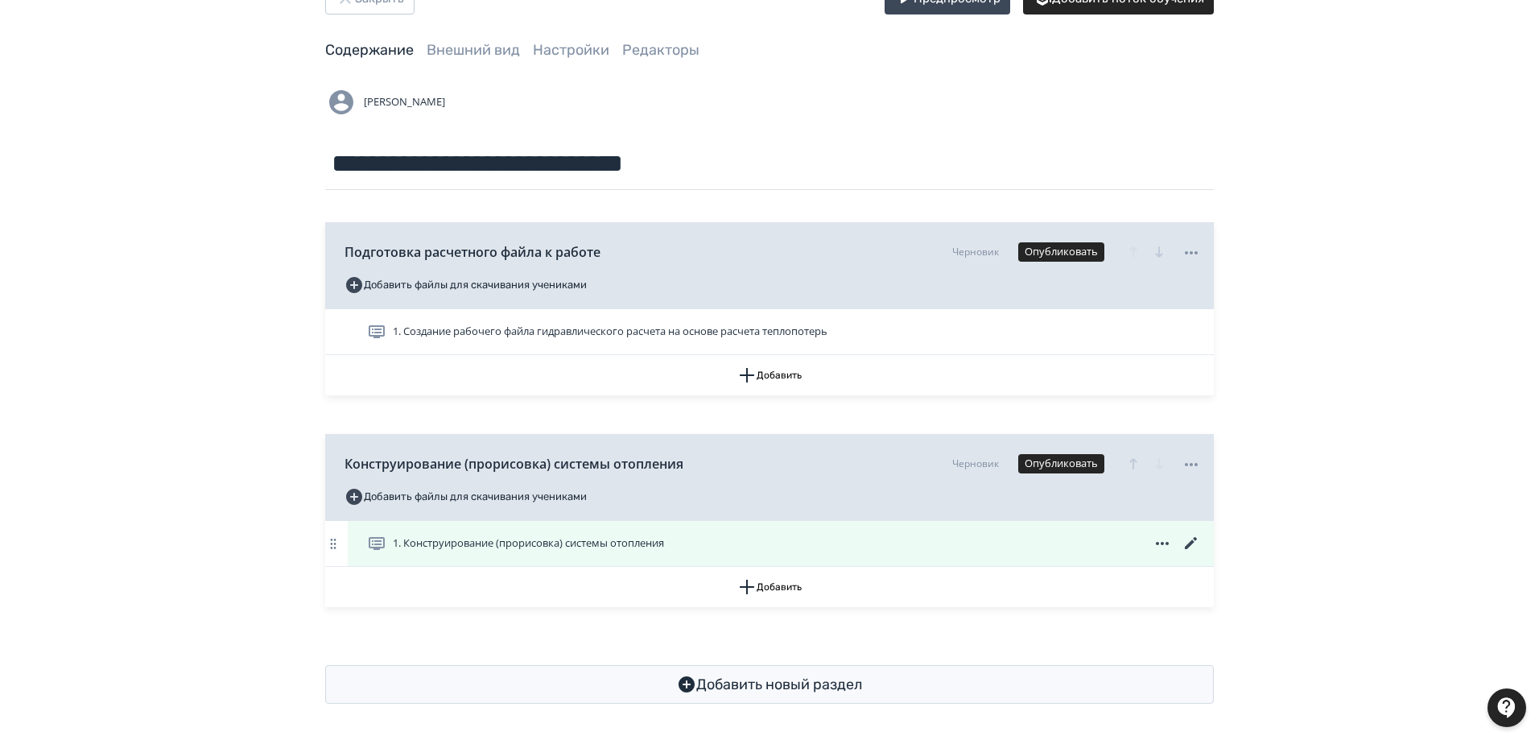
scroll to position [59, 0]
